Goal: Information Seeking & Learning: Learn about a topic

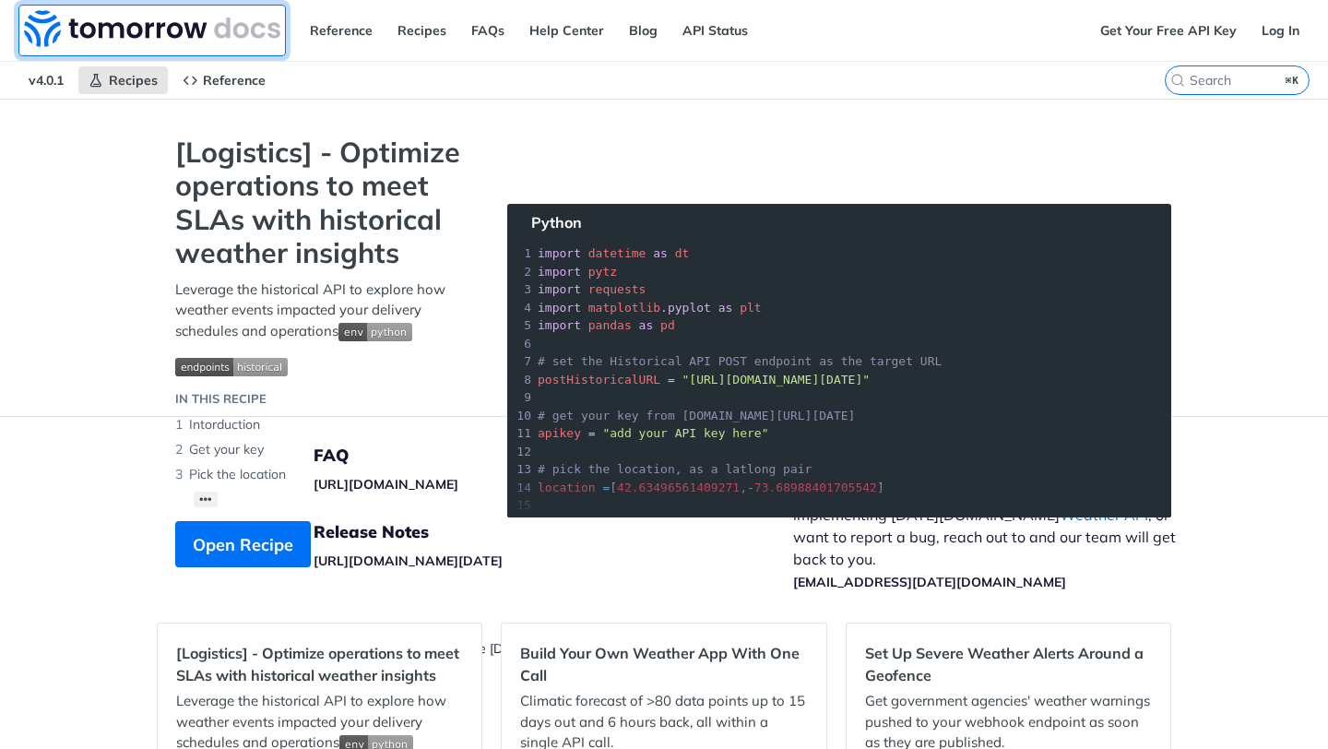
click at [134, 30] on img at bounding box center [152, 28] width 256 height 37
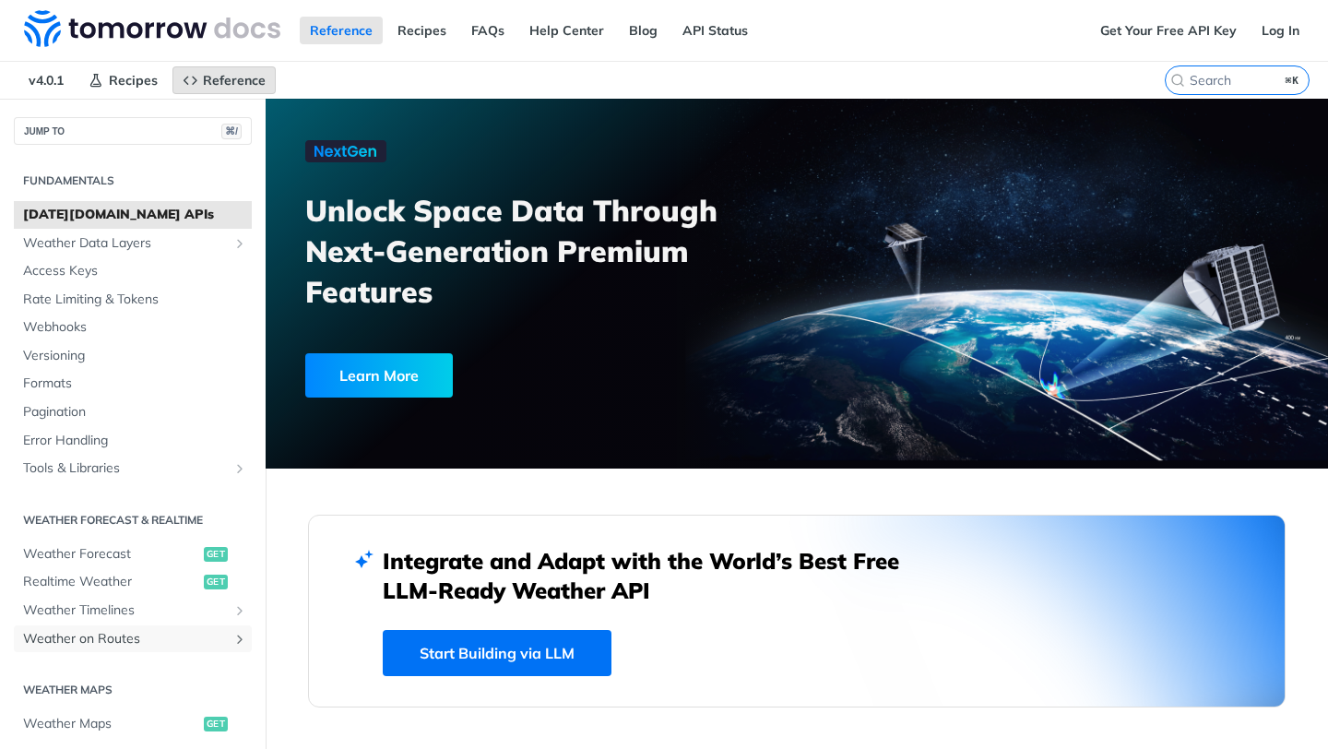
click at [75, 639] on span "Weather on Routes" at bounding box center [125, 639] width 205 height 18
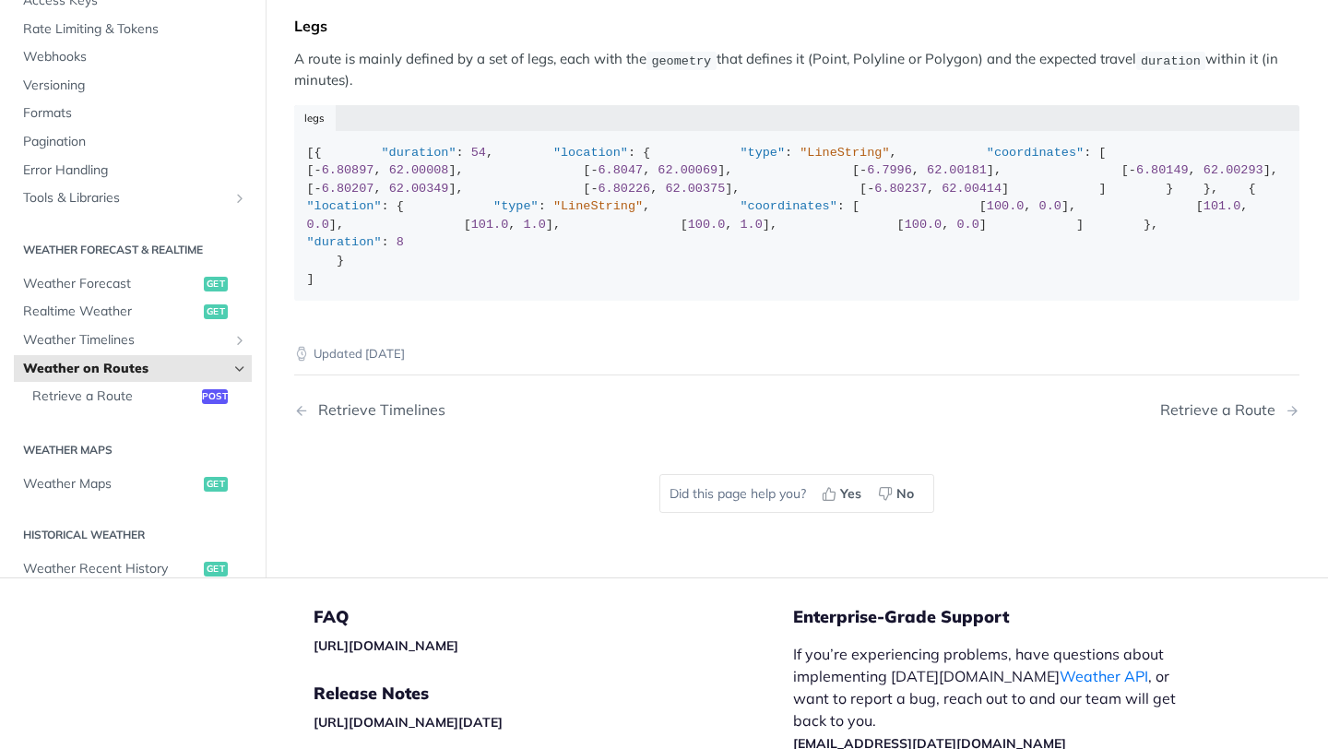
scroll to position [168, 0]
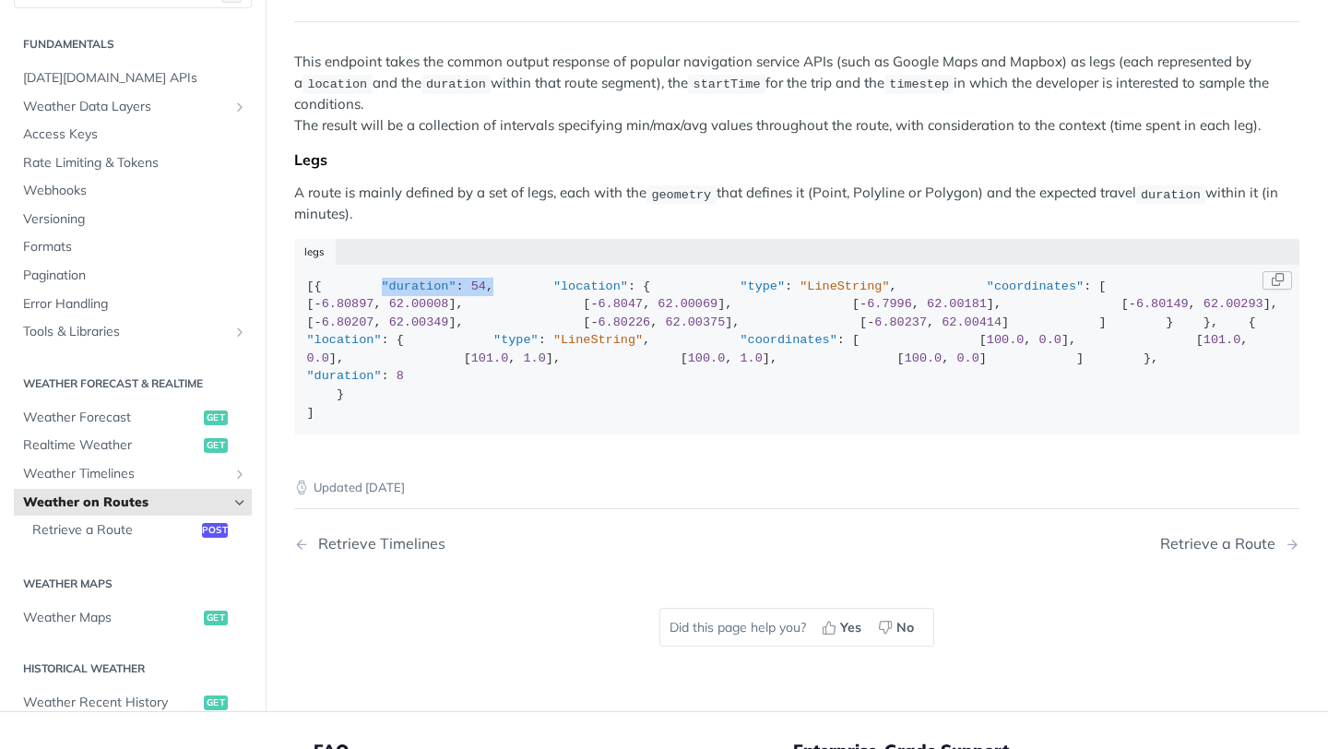
drag, startPoint x: 479, startPoint y: 302, endPoint x: 368, endPoint y: 301, distance: 111.6
click at [368, 303] on div "[{ "duration" : 54 , "location" : { "type" : "LineString" , "coordinates" : [ […" at bounding box center [797, 349] width 980 height 145
drag, startPoint x: 427, startPoint y: 373, endPoint x: 594, endPoint y: 373, distance: 166.9
click at [594, 373] on div "[{ "duration" : 54 , "location" : { "type" : "LineString" , "coordinates" : [ […" at bounding box center [797, 349] width 980 height 145
drag, startPoint x: 578, startPoint y: 391, endPoint x: 428, endPoint y: 398, distance: 150.4
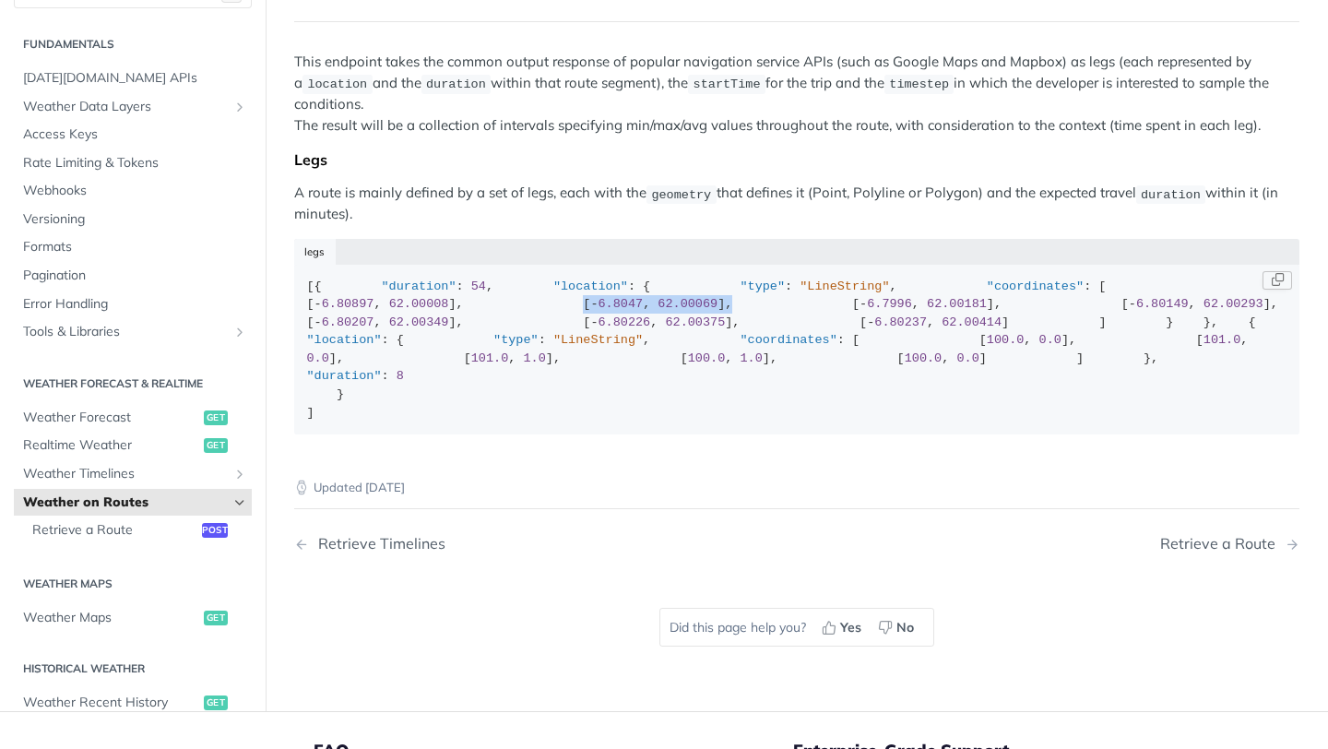
click at [428, 396] on div "[{ "duration" : 54 , "location" : { "type" : "LineString" , "coordinates" : [ […" at bounding box center [797, 349] width 980 height 145
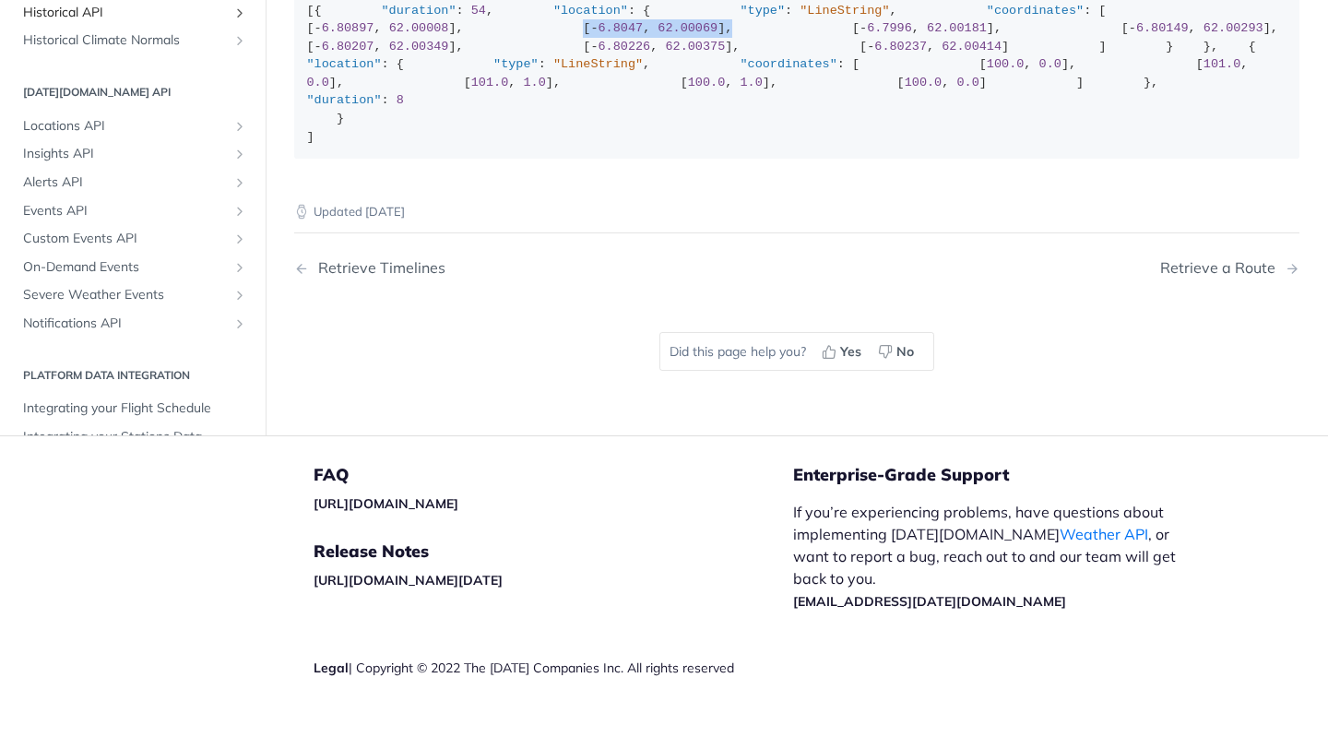
scroll to position [441, 0]
click at [76, 24] on span "Historical API" at bounding box center [125, 15] width 205 height 18
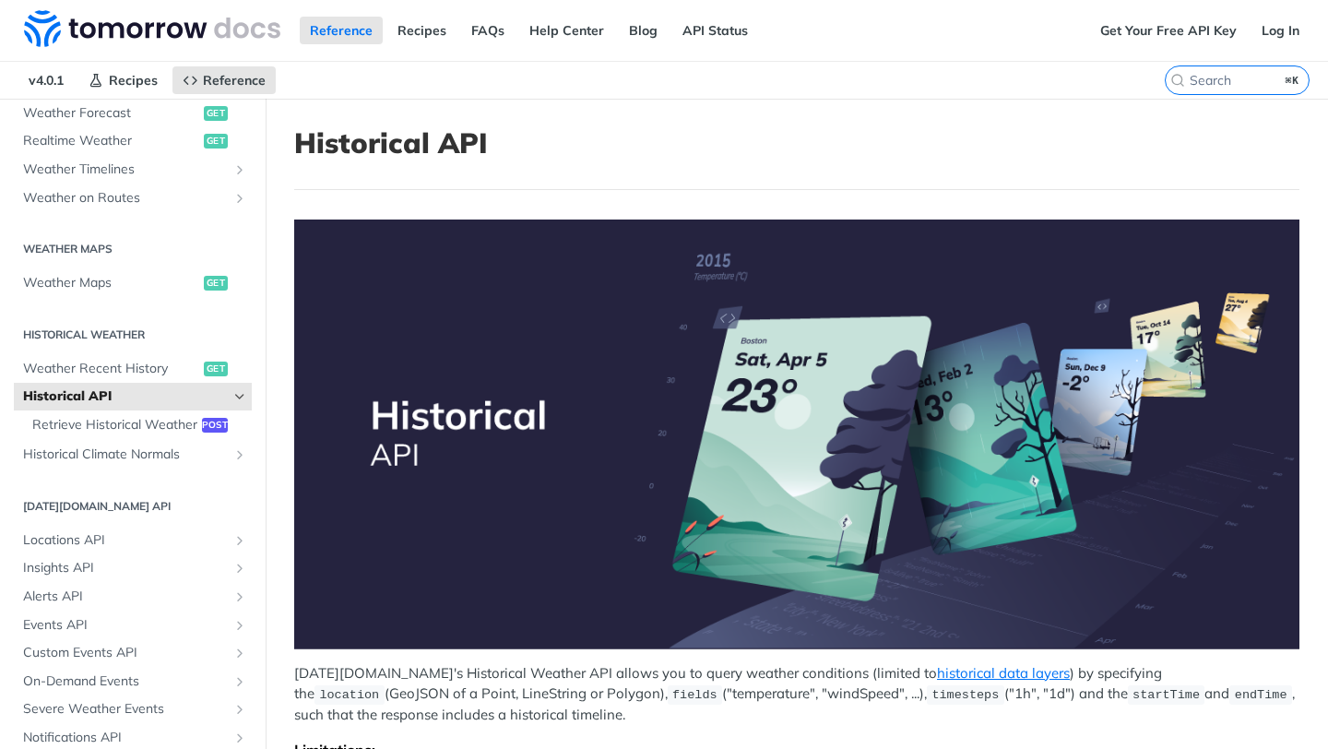
scroll to position [371, 0]
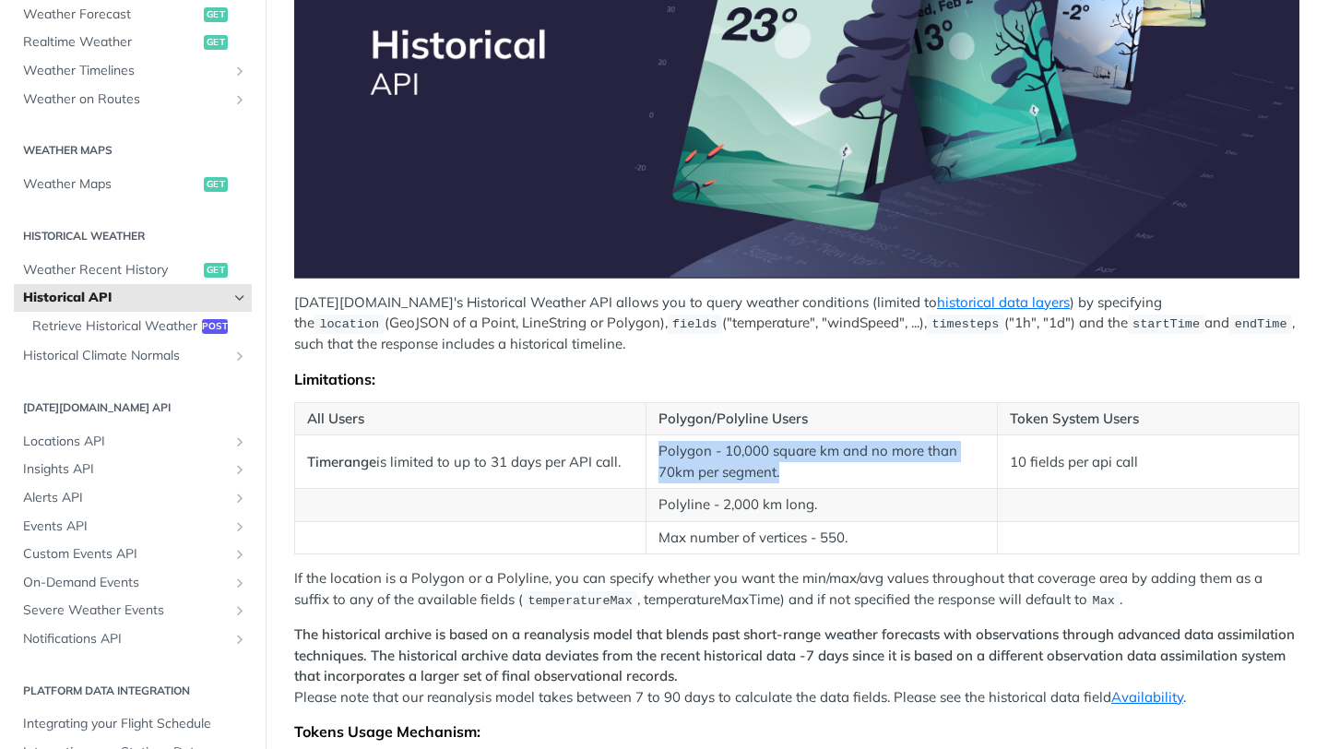
drag, startPoint x: 655, startPoint y: 444, endPoint x: 787, endPoint y: 470, distance: 134.3
click at [787, 470] on td "Polygon - 10,000 square km and no more than 70km per segment." at bounding box center [821, 461] width 351 height 53
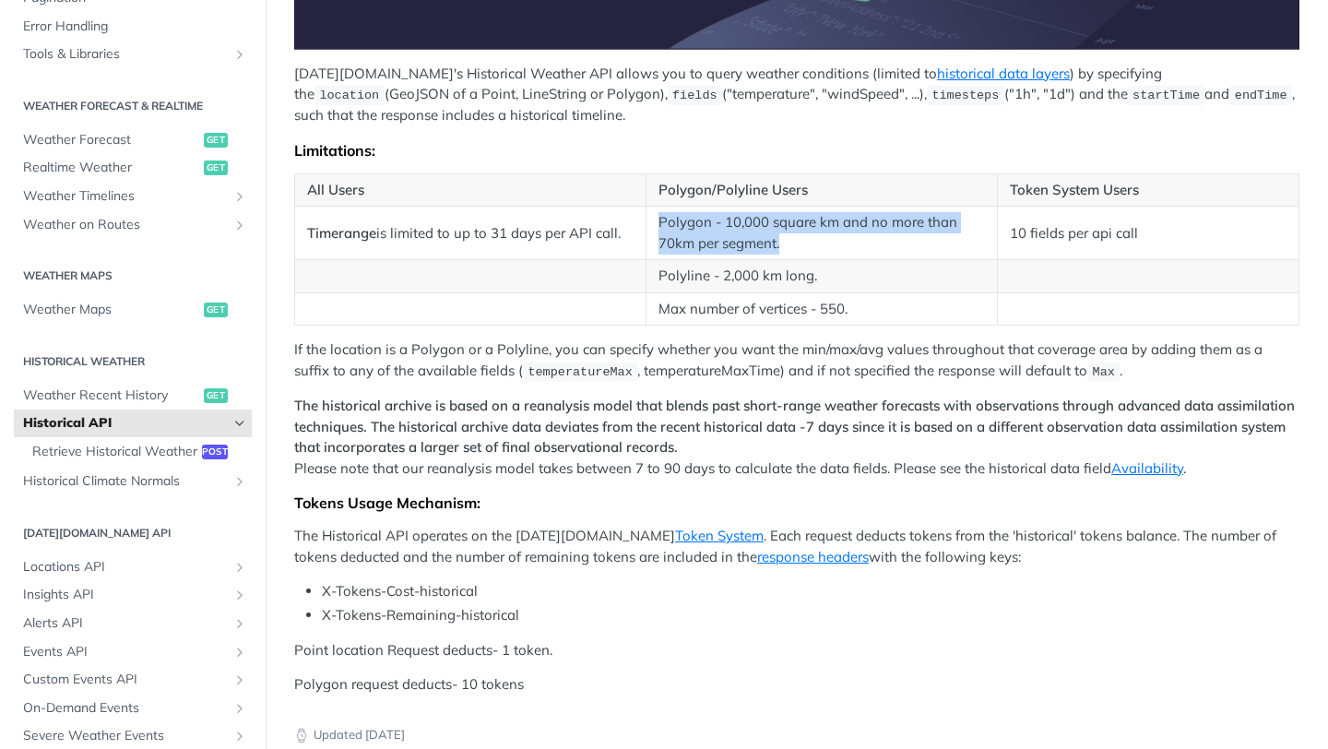
scroll to position [294, 0]
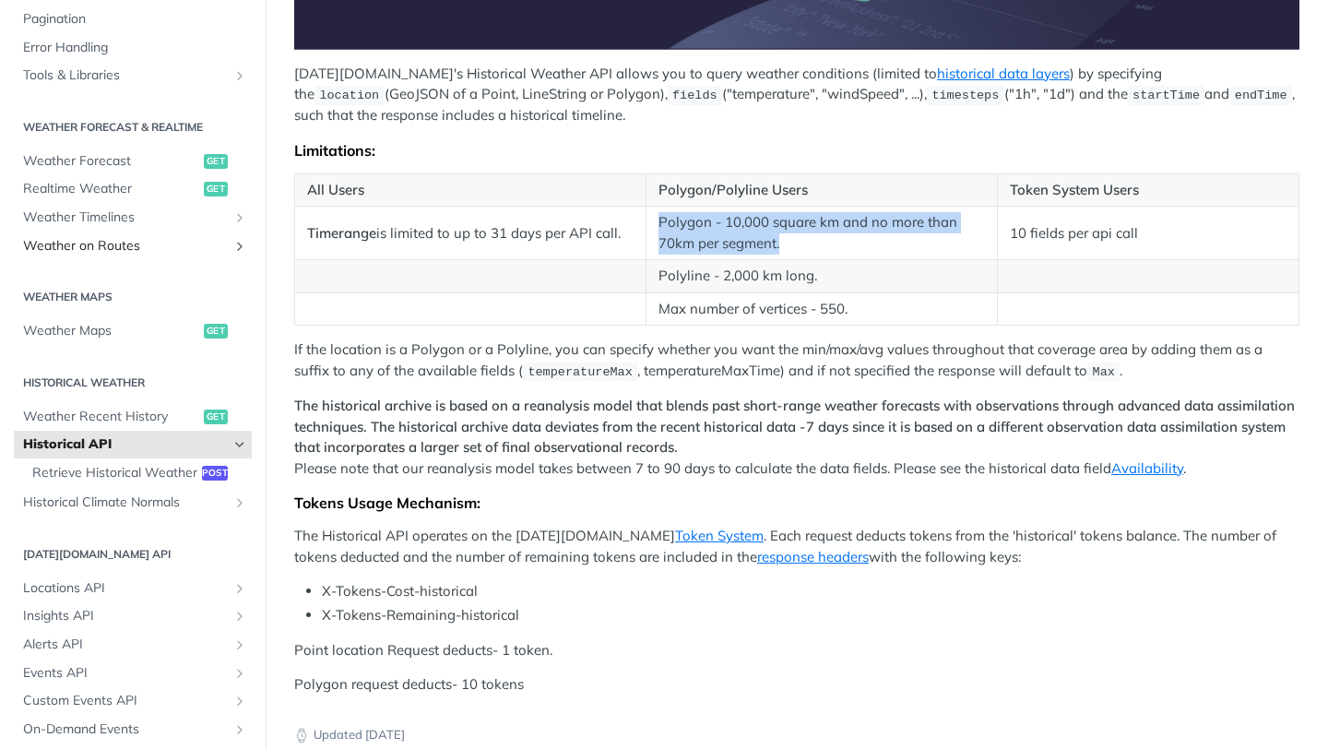
click at [80, 244] on span "Weather on Routes" at bounding box center [125, 246] width 205 height 18
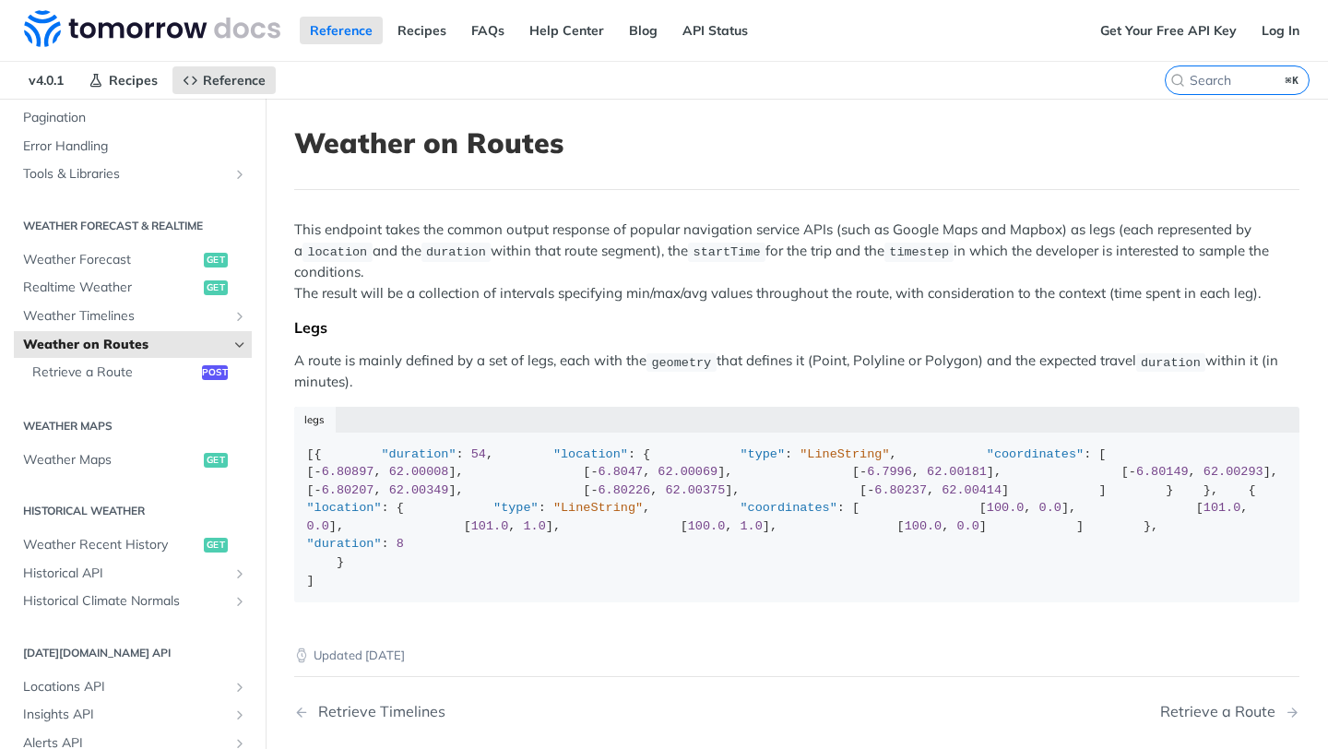
drag, startPoint x: 393, startPoint y: 269, endPoint x: 274, endPoint y: 216, distance: 130.4
click at [274, 216] on article "Weather on Routes This endpoint takes the common output response of popular nav…" at bounding box center [797, 489] width 1062 height 780
click at [604, 255] on p "This endpoint takes the common output response of popular navigation service AP…" at bounding box center [796, 261] width 1005 height 84
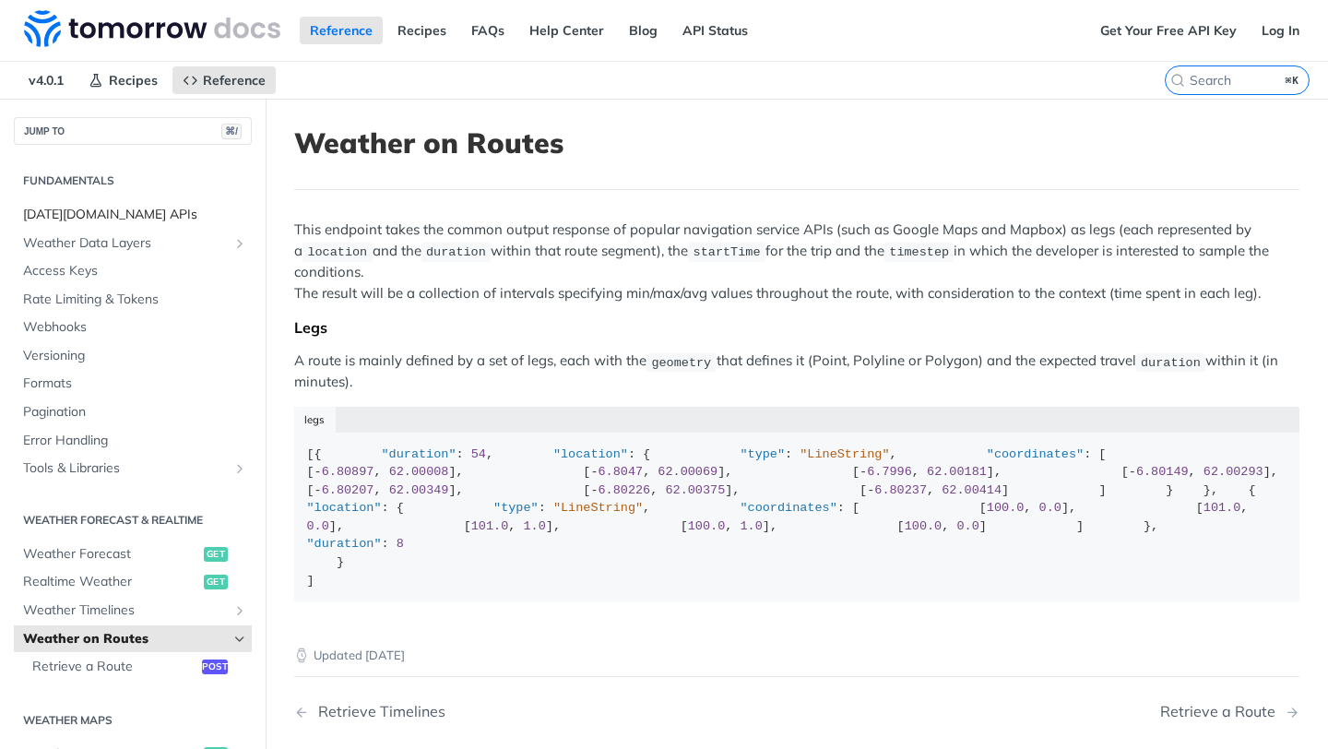
click at [67, 218] on span "Tomorrow.io APIs" at bounding box center [135, 215] width 224 height 18
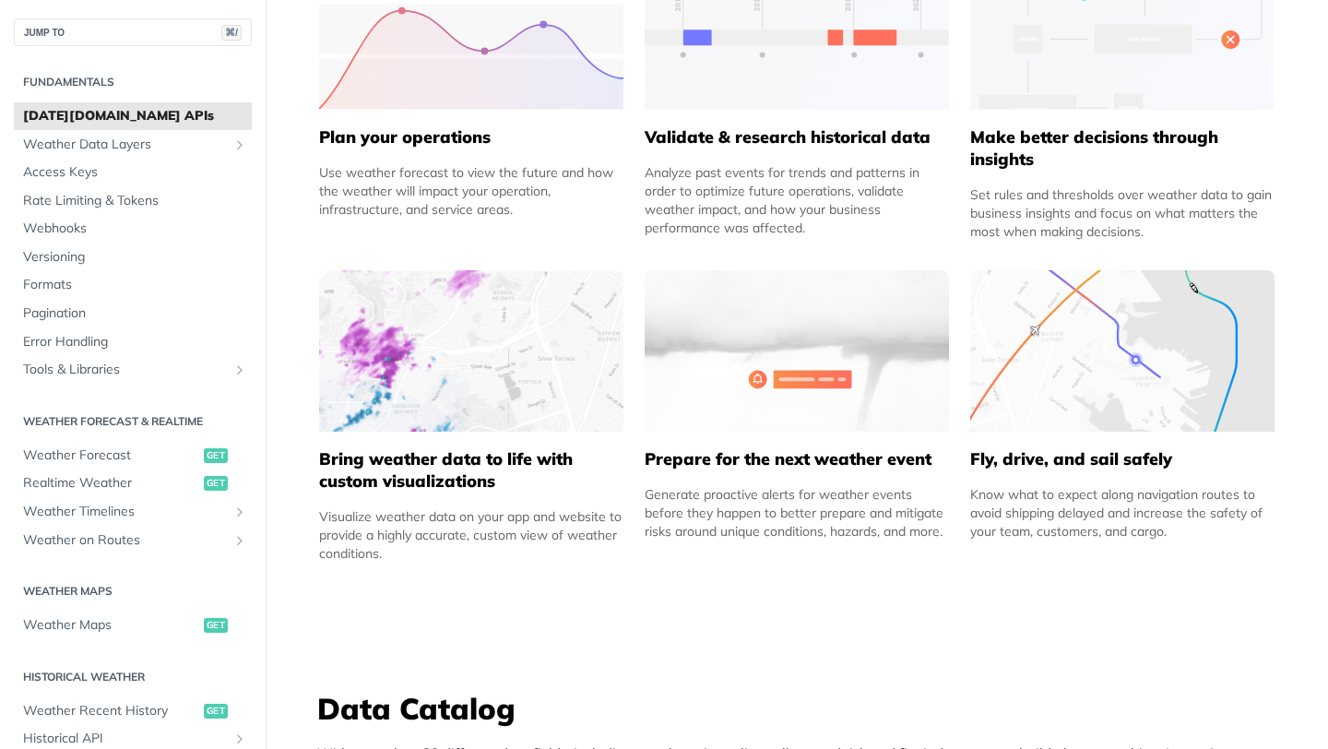
scroll to position [1428, 0]
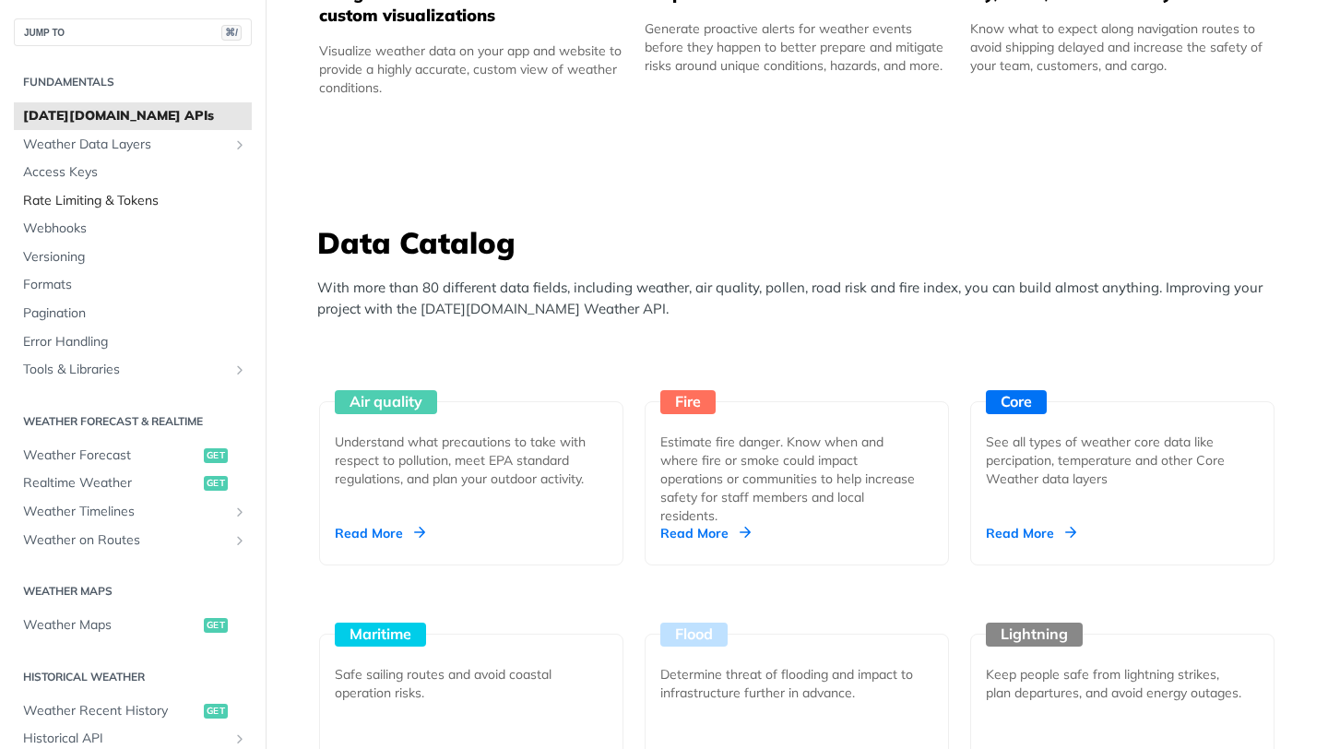
click at [49, 197] on span "Rate Limiting & Tokens" at bounding box center [135, 201] width 224 height 18
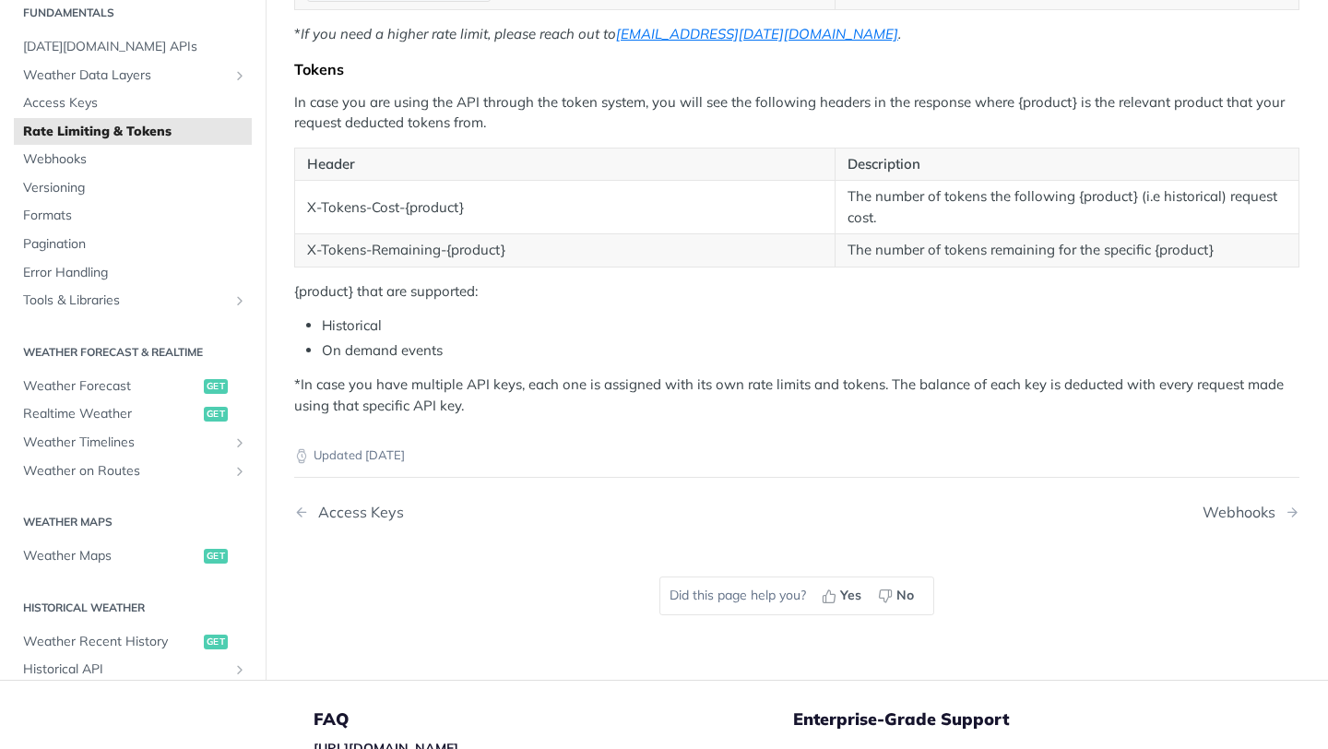
scroll to position [216, 0]
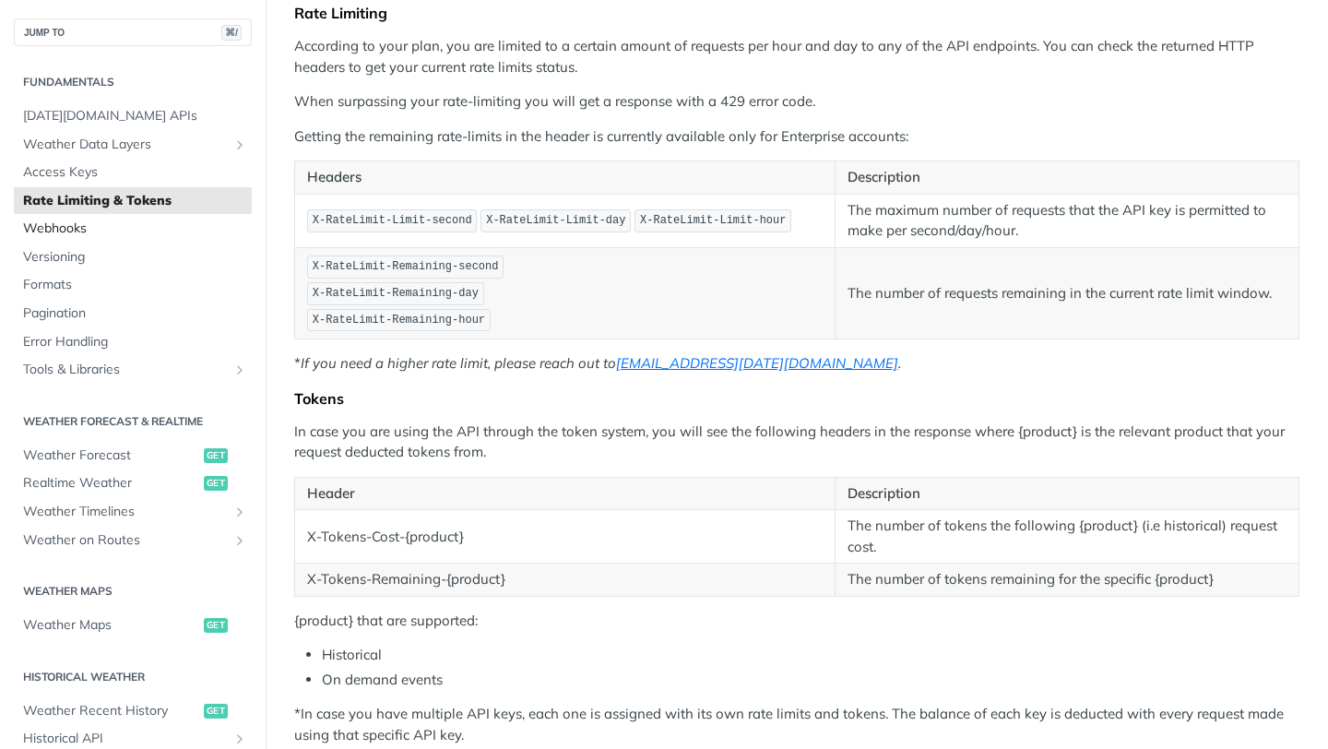
click at [53, 228] on span "Webhooks" at bounding box center [135, 228] width 224 height 18
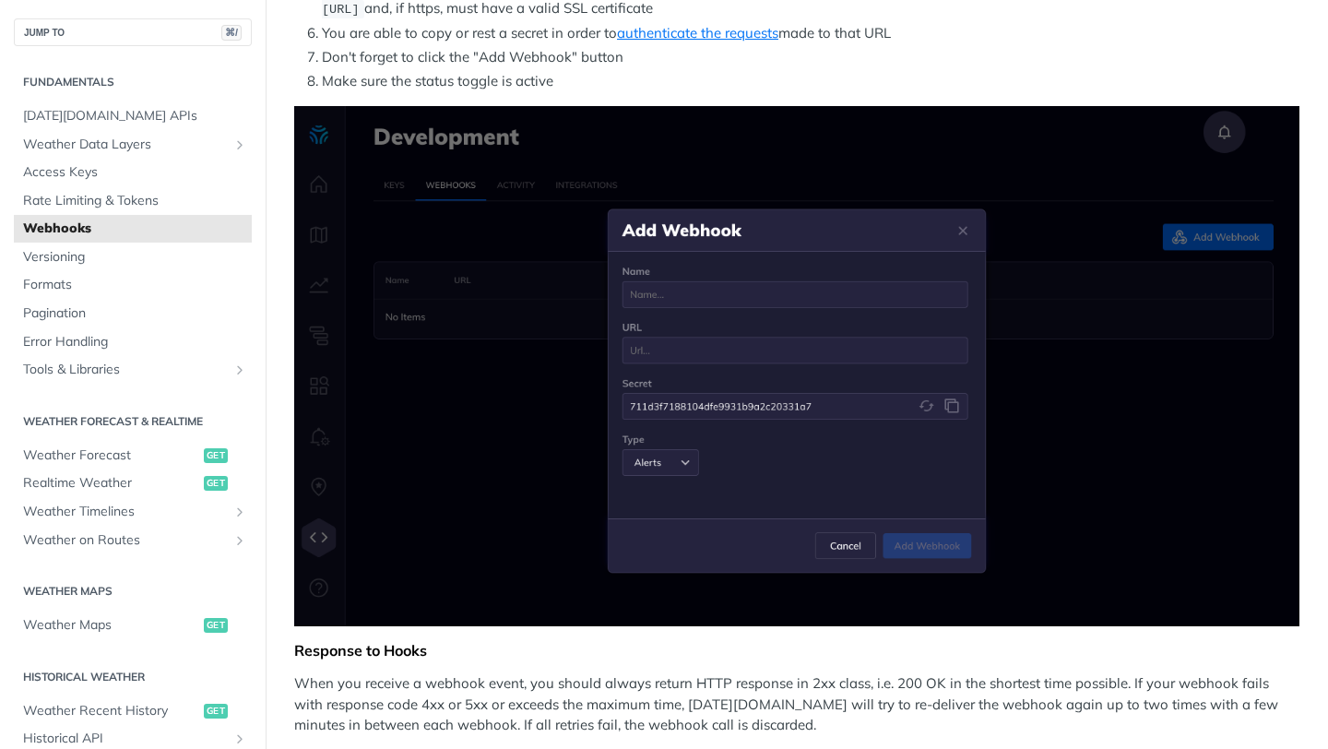
scroll to position [533, 0]
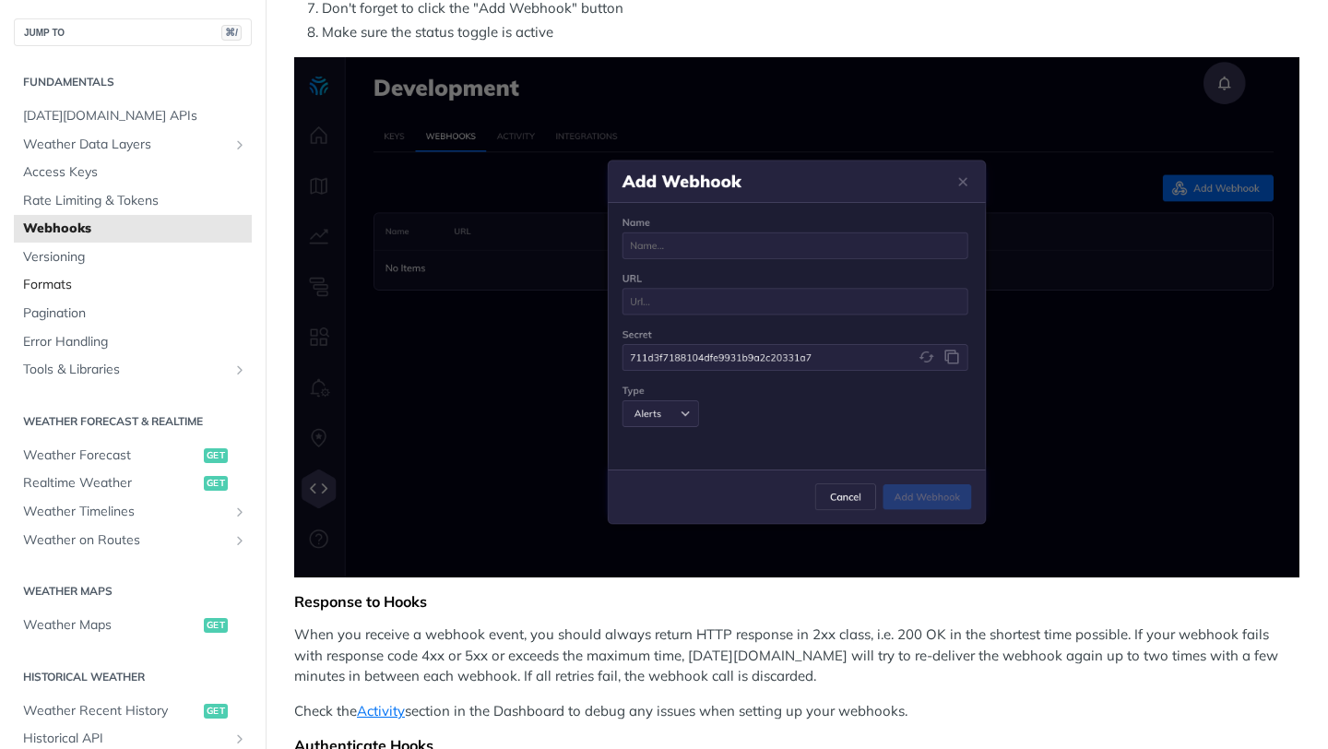
click at [65, 289] on span "Formats" at bounding box center [135, 285] width 224 height 18
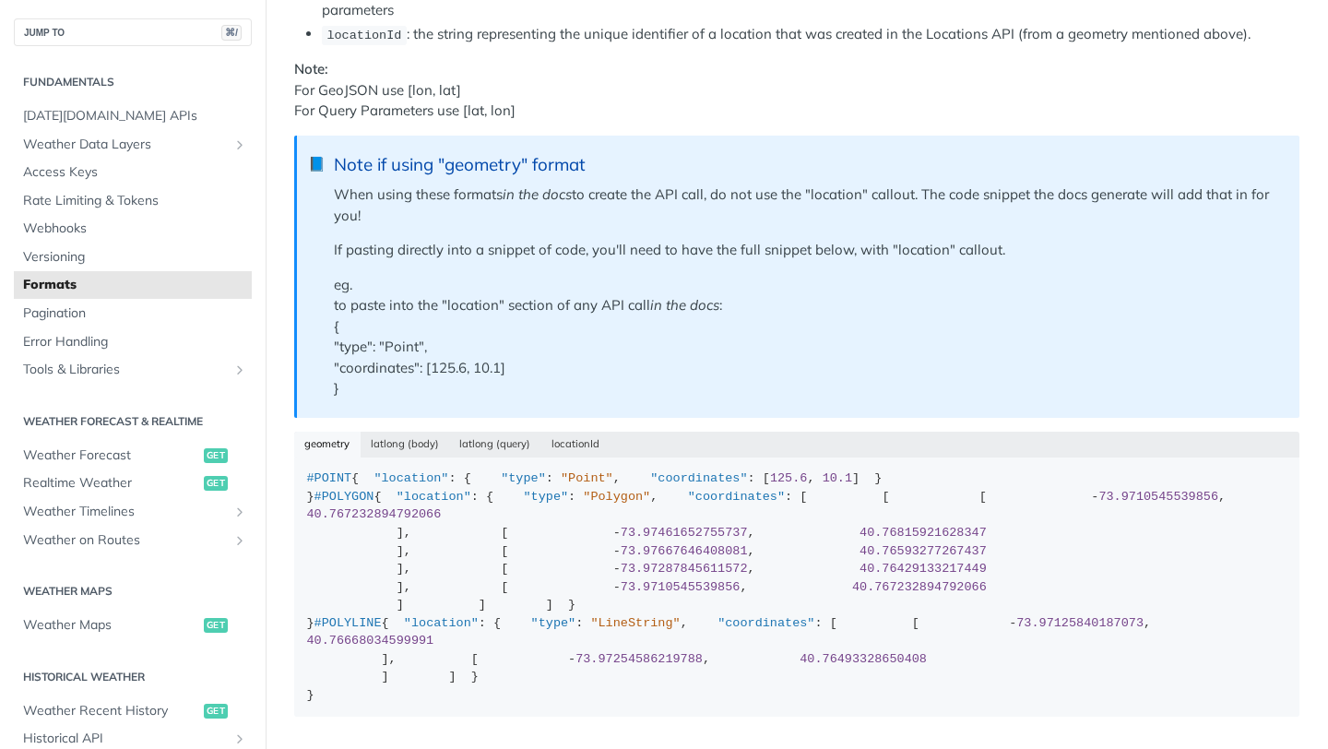
scroll to position [670, 0]
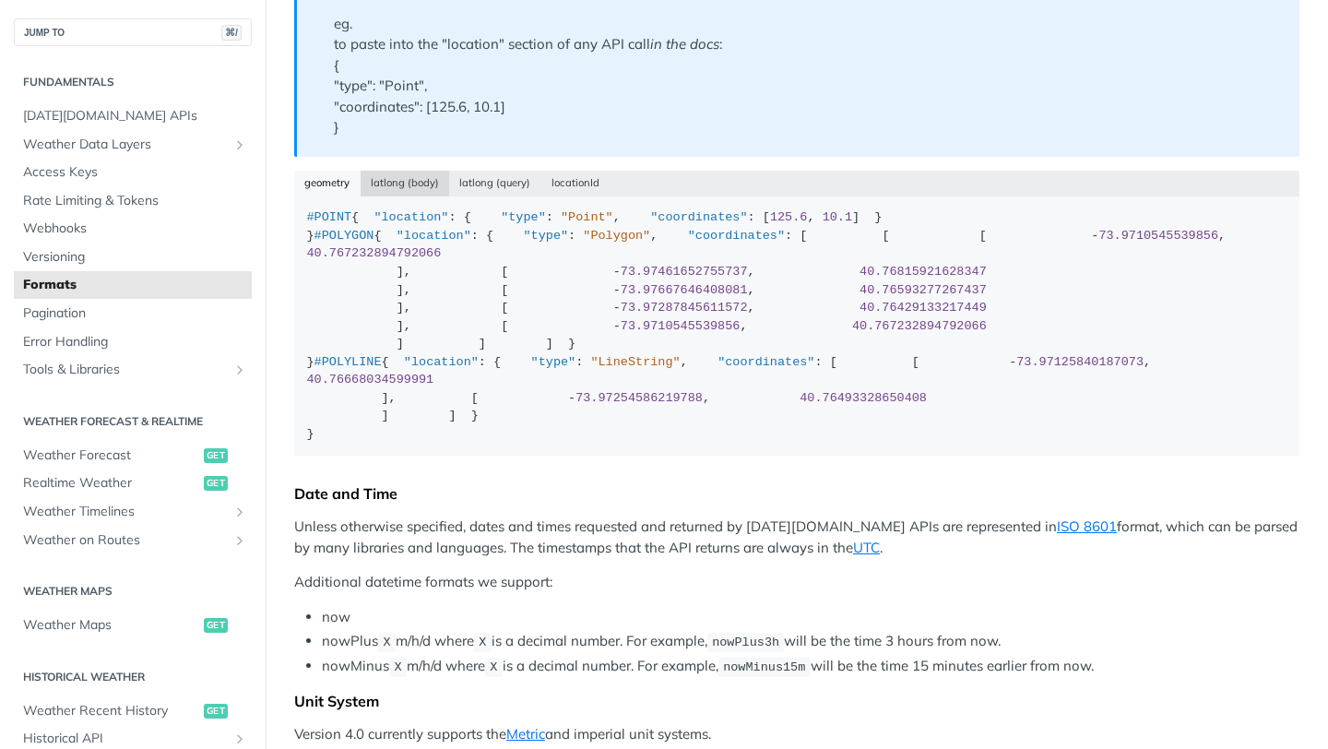
click at [408, 178] on button "latlong (body)" at bounding box center [404, 184] width 89 height 26
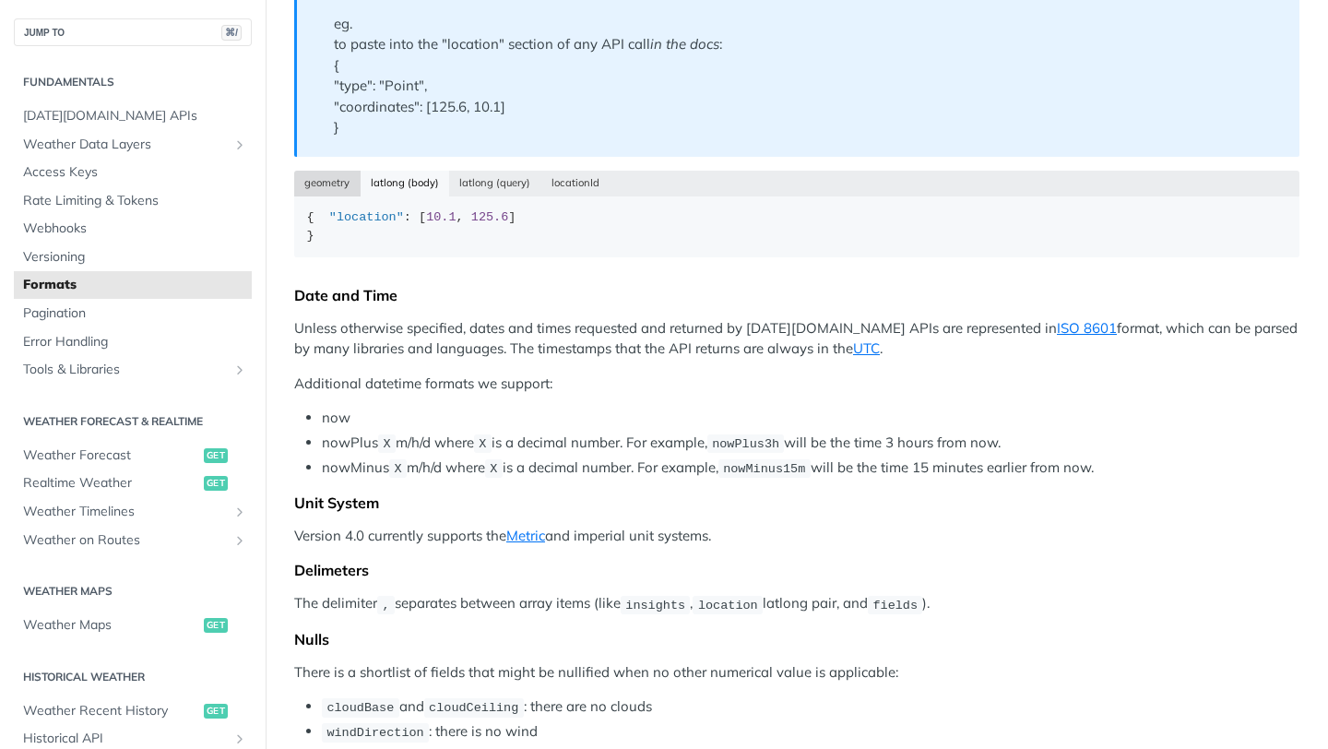
click at [326, 180] on button "geometry" at bounding box center [327, 184] width 66 height 26
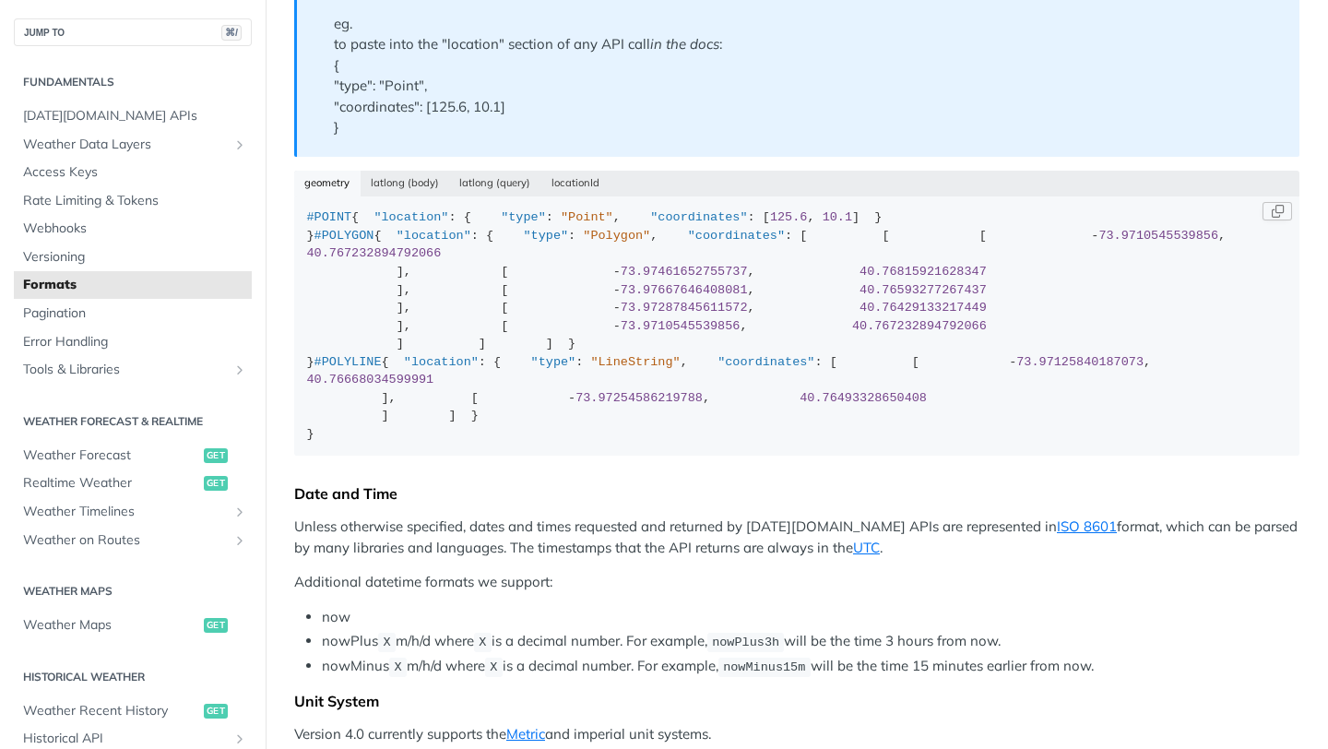
scroll to position [343, 0]
click at [65, 307] on span "Pagination" at bounding box center [135, 313] width 224 height 18
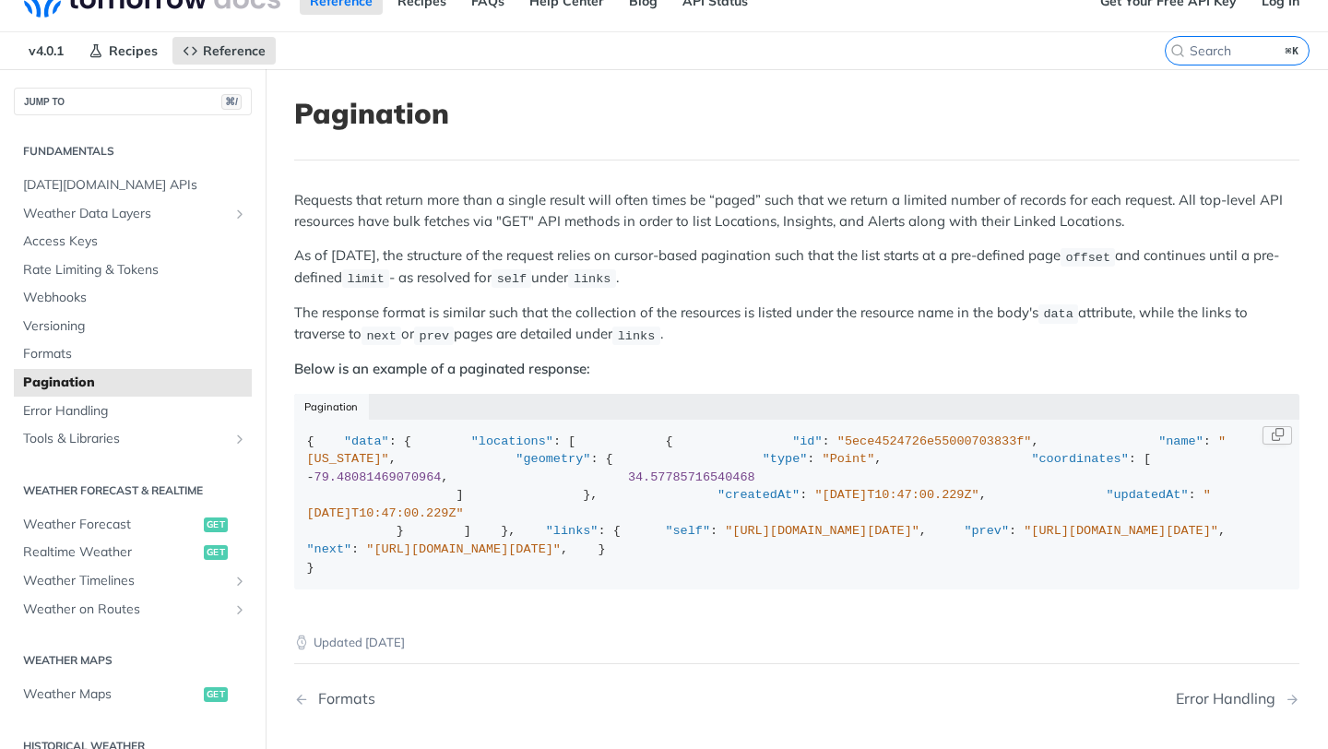
scroll to position [34, 0]
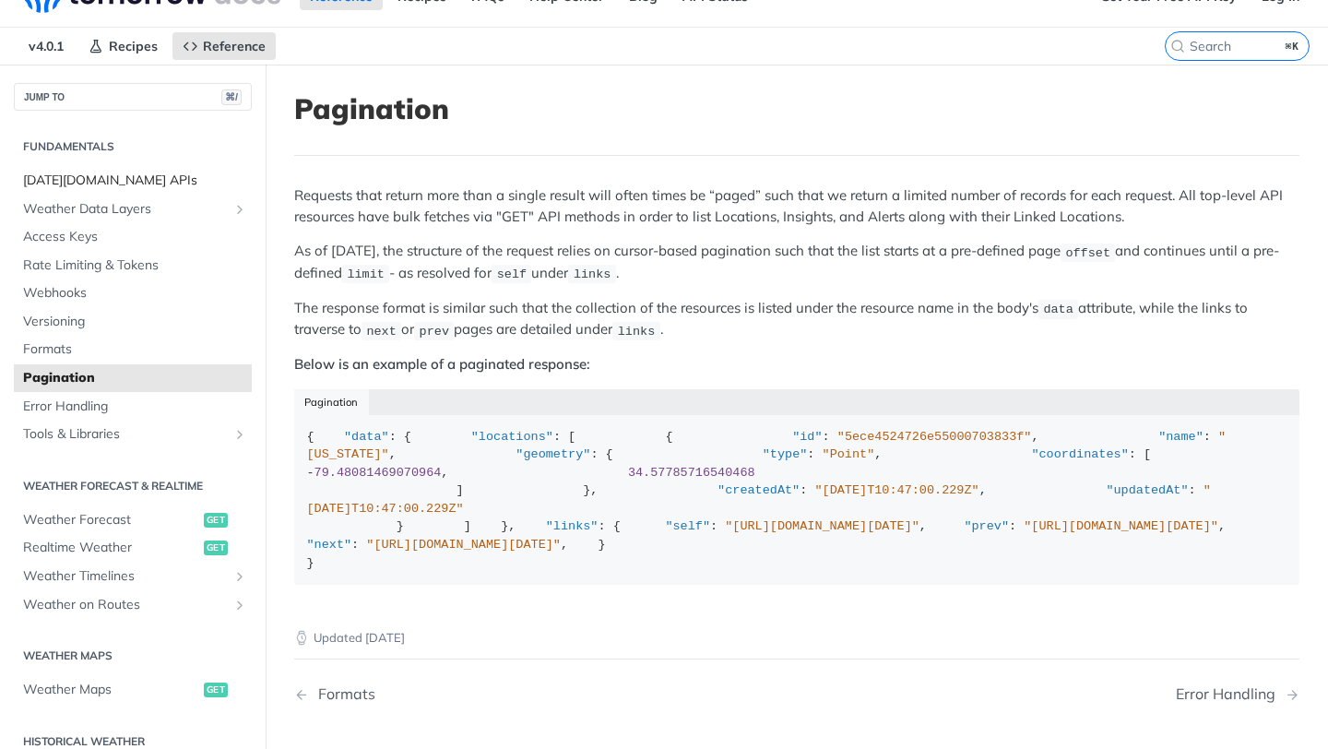
click at [57, 174] on span "Tomorrow.io APIs" at bounding box center [135, 180] width 224 height 18
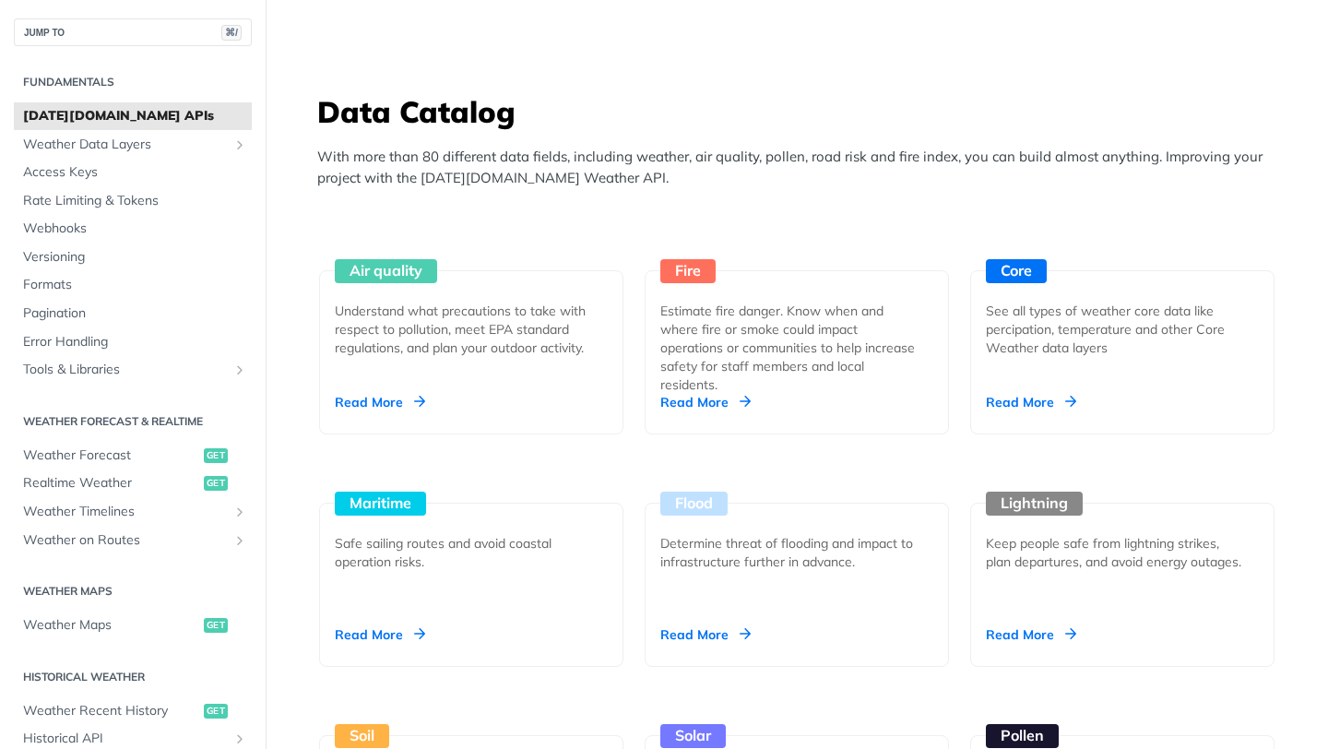
scroll to position [1525, 0]
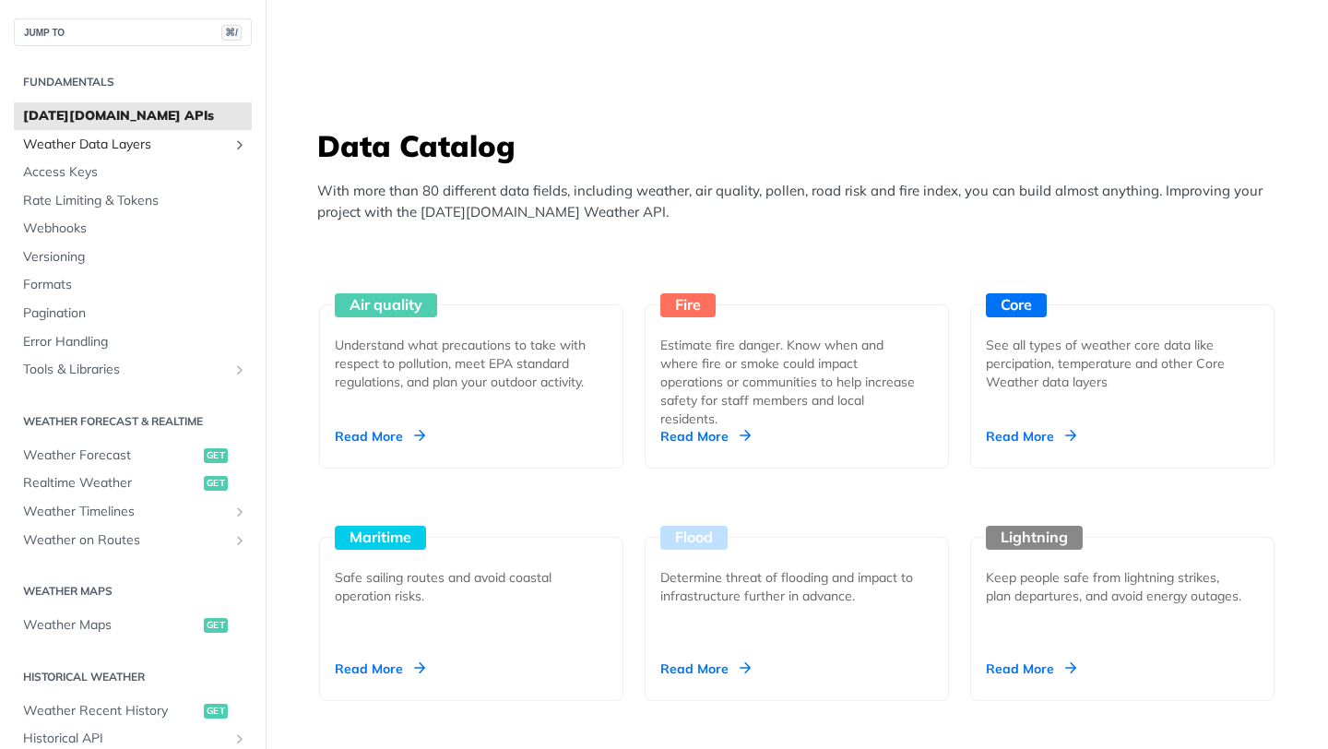
click at [117, 142] on span "Weather Data Layers" at bounding box center [125, 145] width 205 height 18
